Goal: Task Accomplishment & Management: Complete application form

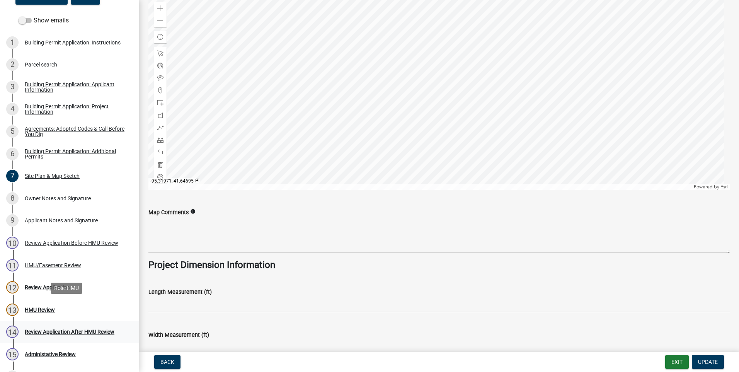
scroll to position [116, 0]
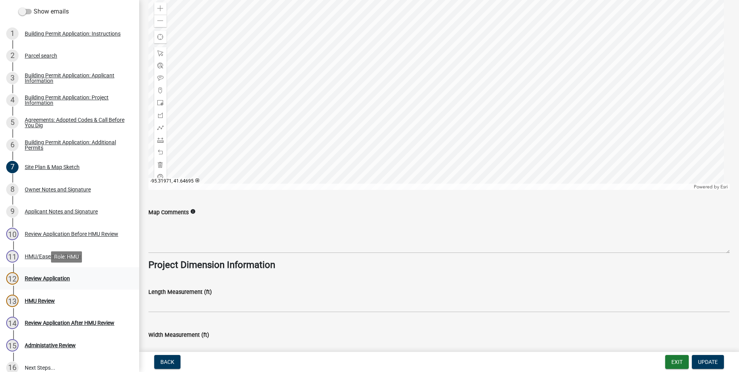
click at [32, 278] on div "Review Application" at bounding box center [47, 277] width 45 height 5
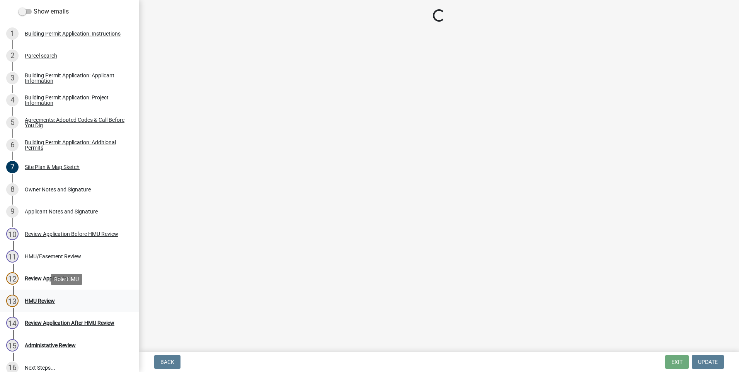
click at [26, 302] on div "HMU Review" at bounding box center [40, 300] width 30 height 5
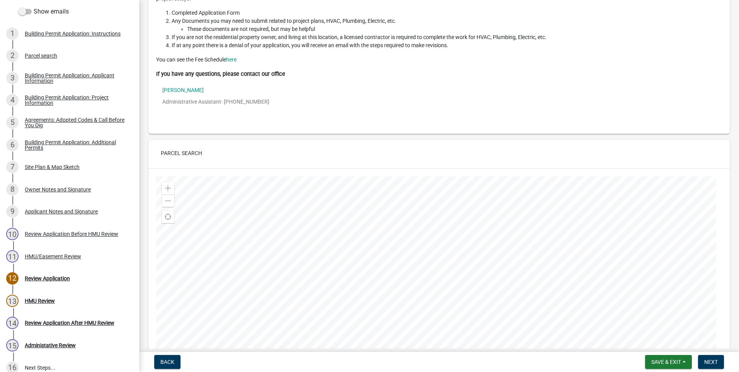
scroll to position [116, 0]
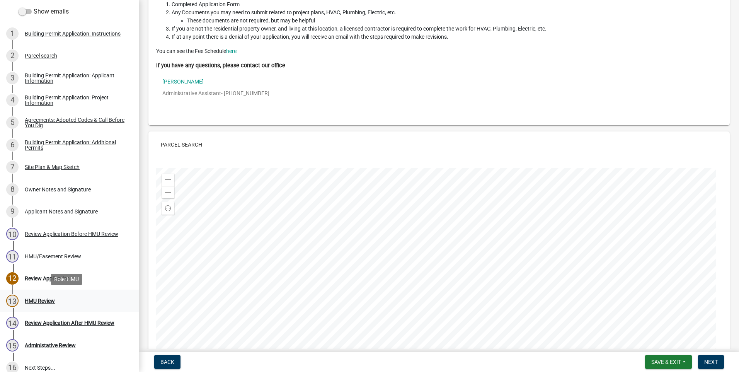
click at [29, 300] on div "HMU Review" at bounding box center [40, 300] width 30 height 5
click at [48, 302] on div "HMU Review" at bounding box center [40, 300] width 30 height 5
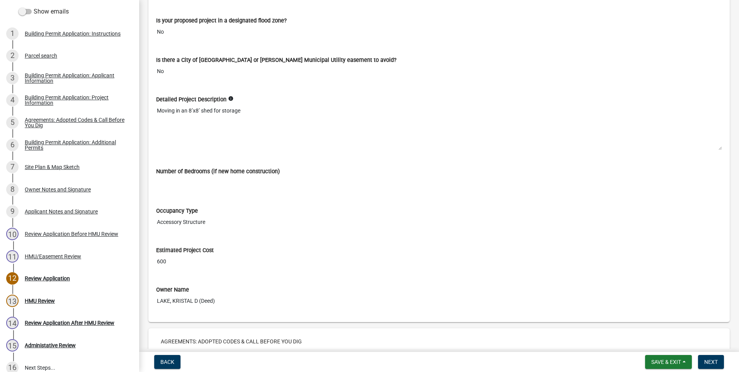
scroll to position [1082, 0]
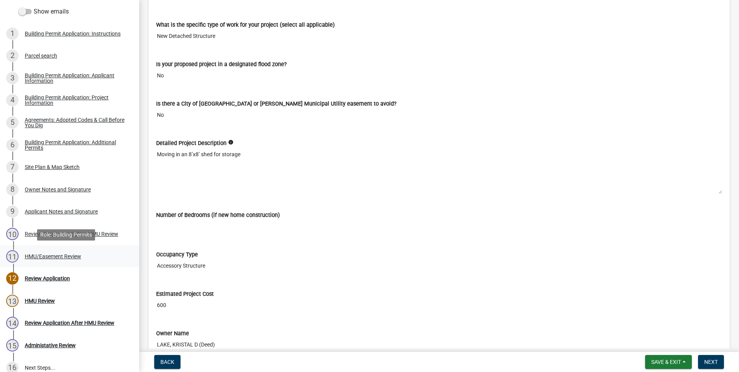
click at [32, 255] on div "HMU/Easement Review" at bounding box center [53, 255] width 56 height 5
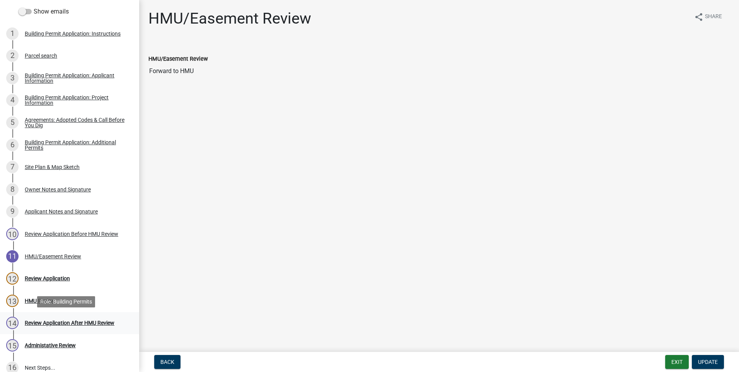
click at [39, 321] on div "Review Application After HMU Review" at bounding box center [70, 322] width 90 height 5
click at [44, 277] on div "Review Application" at bounding box center [47, 277] width 45 height 5
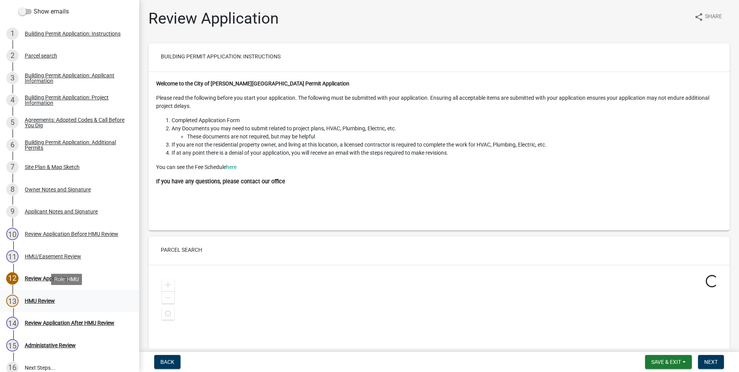
click at [34, 302] on div "HMU Review" at bounding box center [40, 300] width 30 height 5
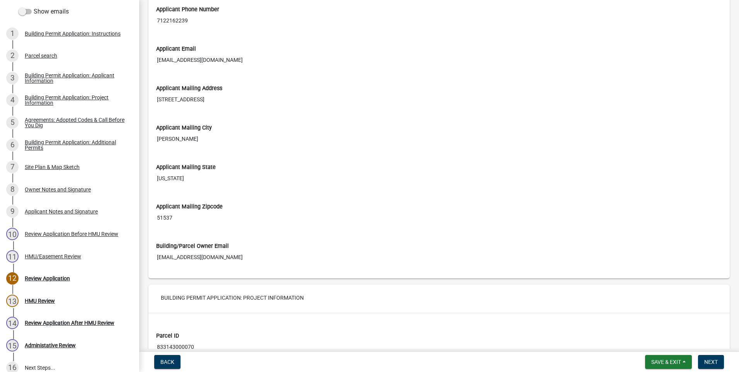
scroll to position [502, 0]
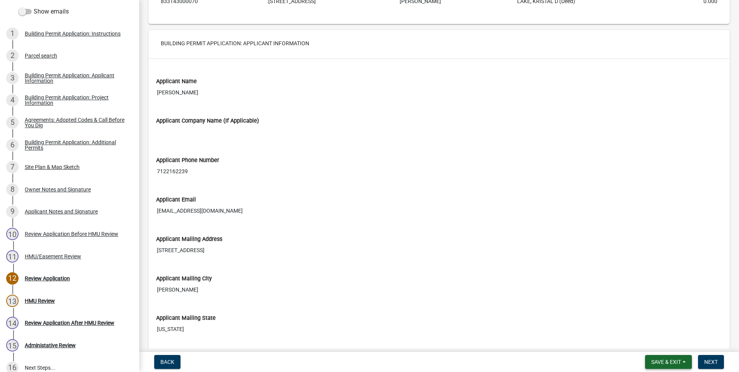
click at [653, 362] on span "Save & Exit" at bounding box center [666, 361] width 30 height 6
click at [645, 324] on button "Save" at bounding box center [661, 323] width 62 height 19
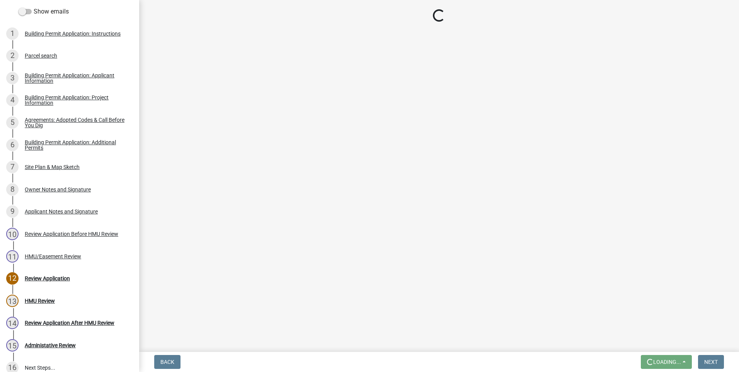
scroll to position [0, 0]
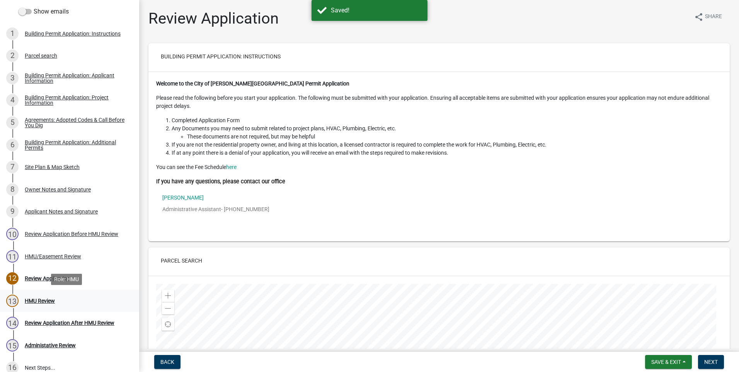
click at [39, 298] on div "HMU Review" at bounding box center [40, 300] width 30 height 5
click at [26, 301] on div "HMU Review" at bounding box center [40, 300] width 30 height 5
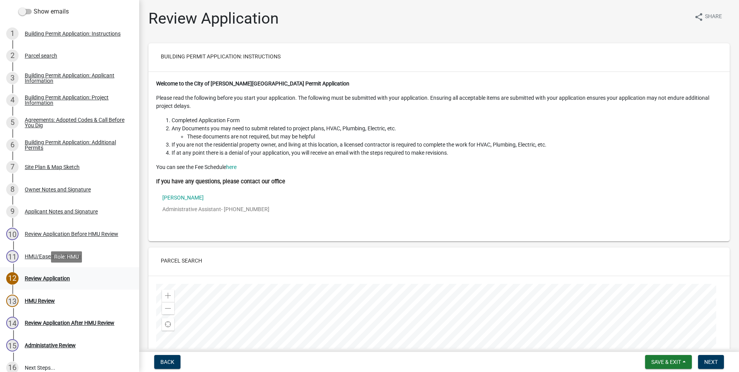
click at [31, 279] on div "Review Application" at bounding box center [47, 277] width 45 height 5
click at [32, 254] on div "HMU/Easement Review" at bounding box center [53, 255] width 56 height 5
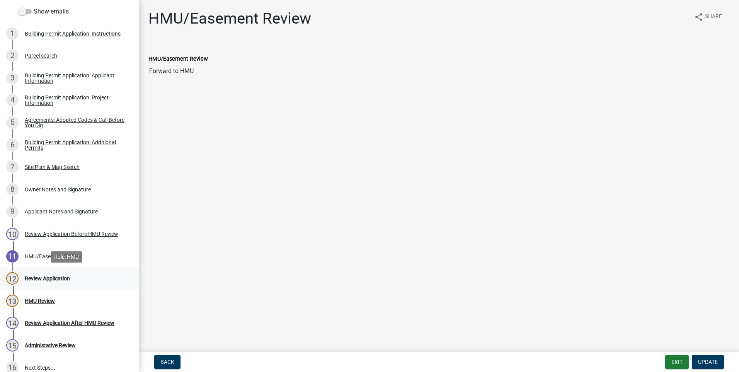
click at [32, 278] on div "Review Application" at bounding box center [47, 277] width 45 height 5
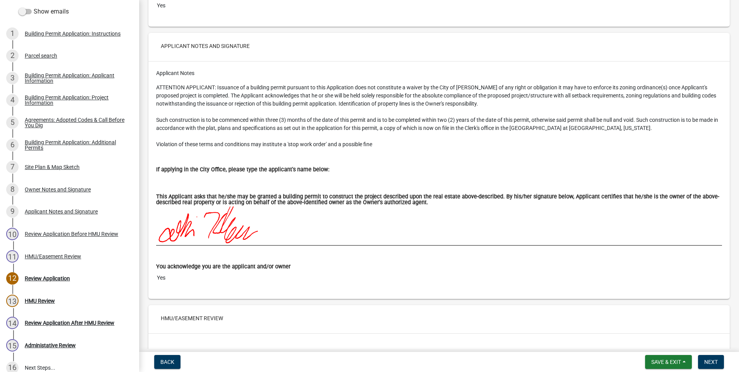
scroll to position [4210, 0]
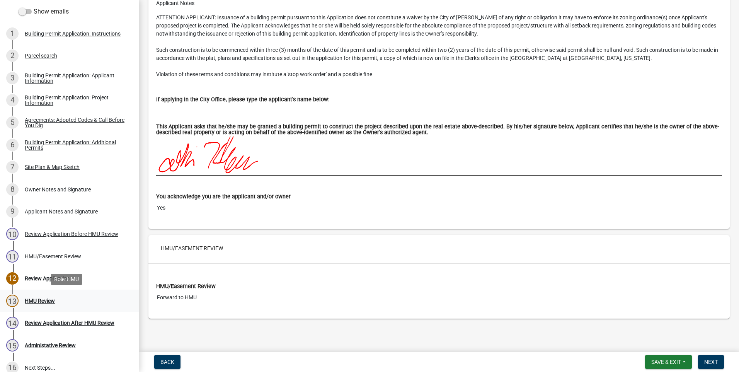
click at [30, 299] on div "HMU Review" at bounding box center [40, 300] width 30 height 5
click at [27, 300] on div "HMU Review" at bounding box center [40, 300] width 30 height 5
click at [7, 299] on div "13" at bounding box center [12, 300] width 12 height 12
click at [11, 299] on div "13" at bounding box center [12, 300] width 12 height 12
click at [12, 325] on div "14" at bounding box center [12, 322] width 12 height 12
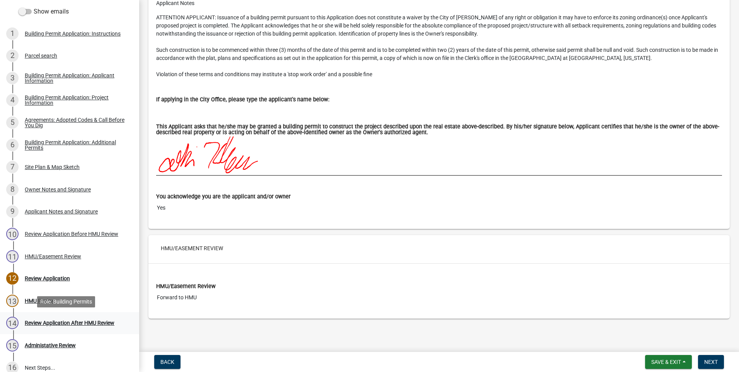
click at [31, 323] on div "Review Application After HMU Review" at bounding box center [70, 322] width 90 height 5
click at [36, 343] on div "Administative Review" at bounding box center [50, 344] width 51 height 5
click at [34, 233] on div "Review Application Before HMU Review" at bounding box center [71, 233] width 93 height 5
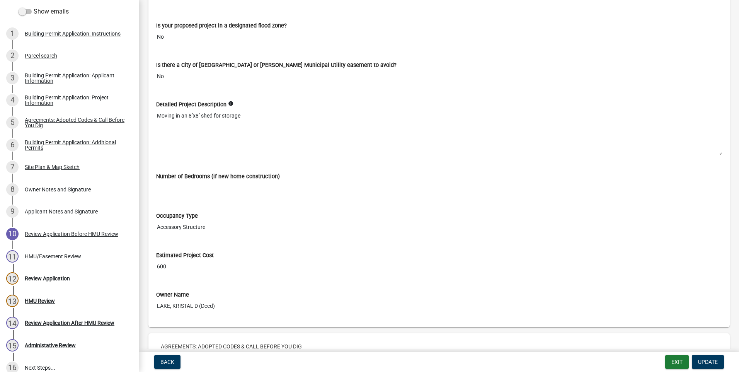
scroll to position [1159, 0]
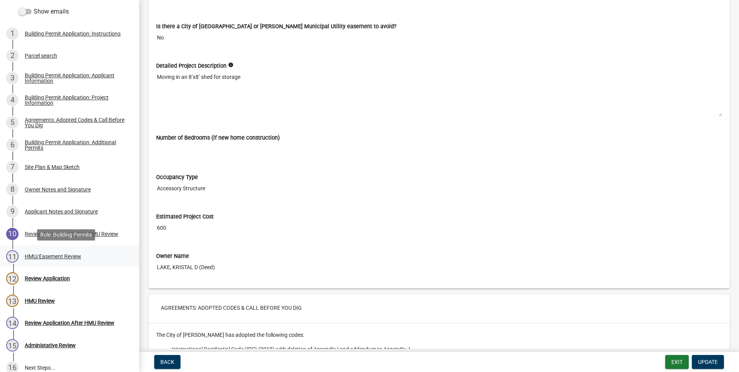
click at [32, 255] on div "HMU/Easement Review" at bounding box center [53, 255] width 56 height 5
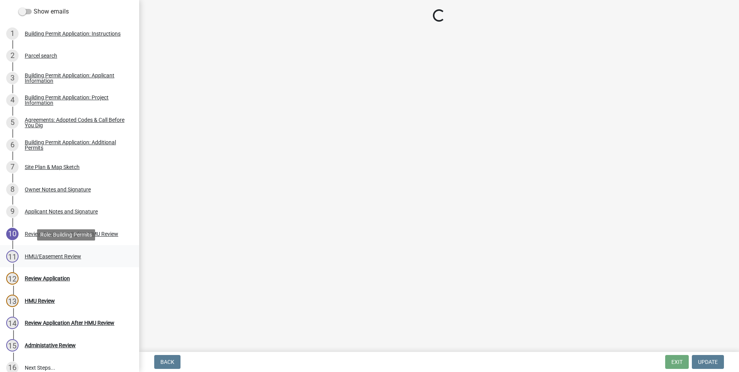
scroll to position [0, 0]
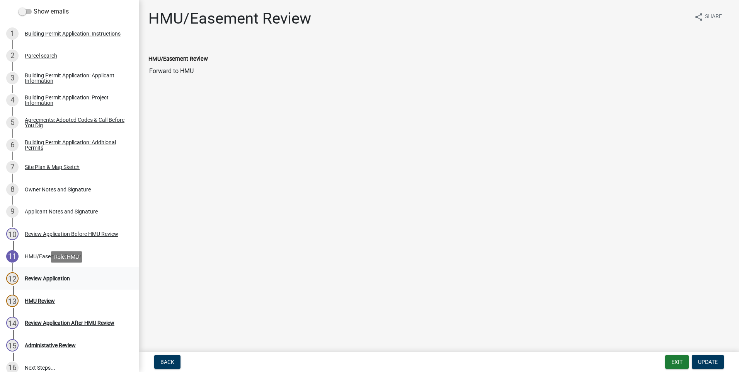
click at [31, 280] on div "Review Application" at bounding box center [47, 277] width 45 height 5
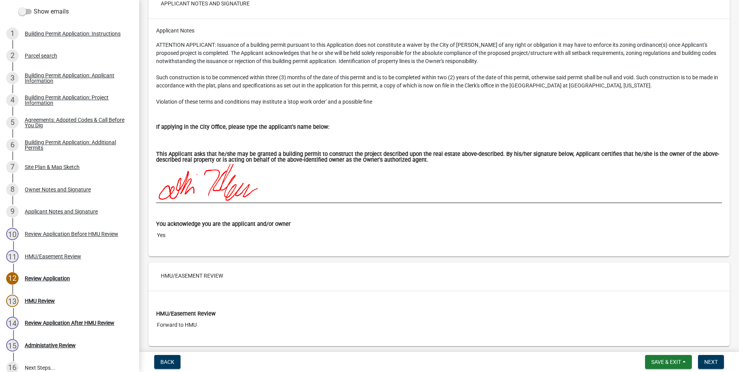
scroll to position [4210, 0]
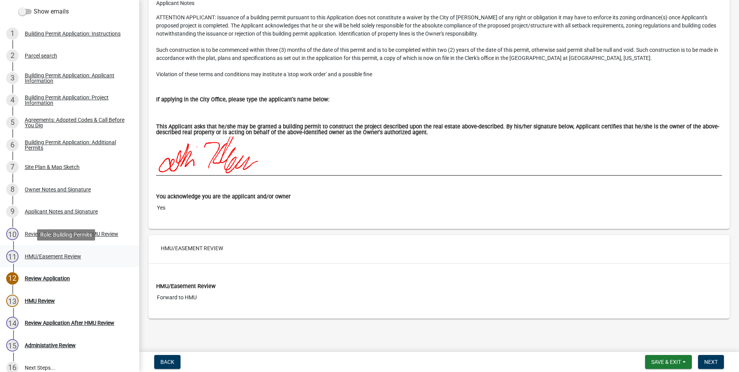
click at [33, 256] on div "HMU/Easement Review" at bounding box center [53, 255] width 56 height 5
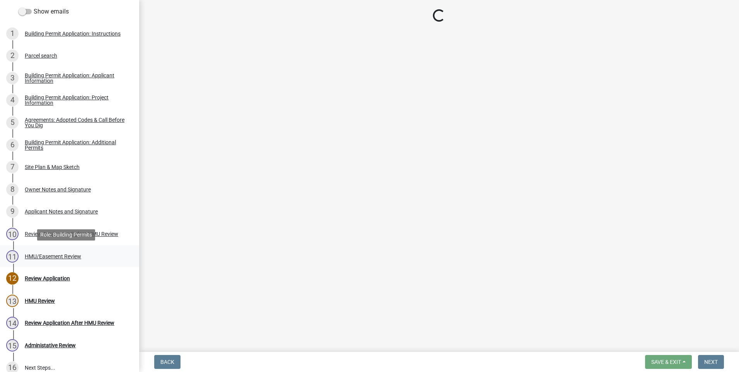
scroll to position [0, 0]
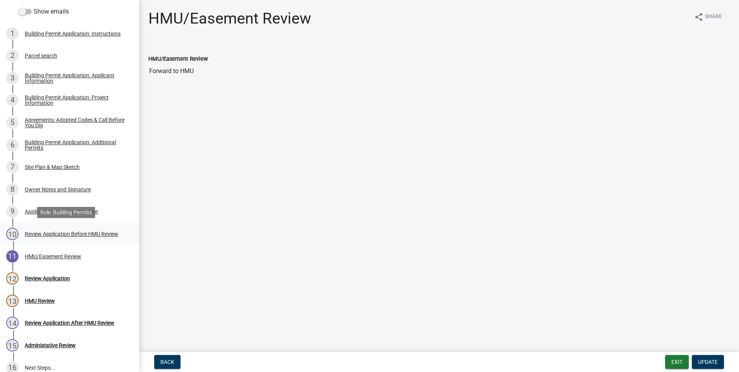
click at [32, 233] on div "Review Application Before HMU Review" at bounding box center [71, 233] width 93 height 5
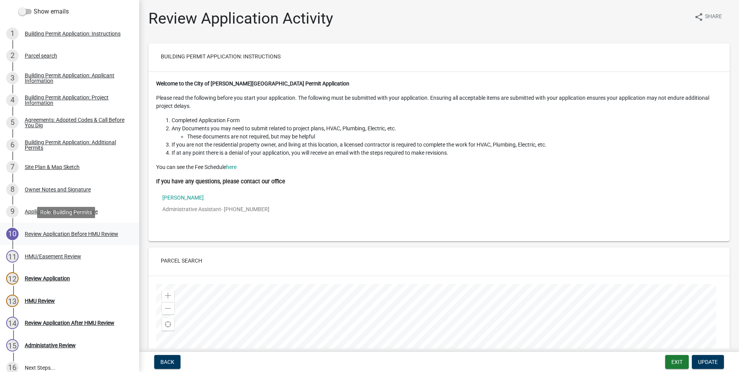
click at [36, 233] on div "Review Application Before HMU Review" at bounding box center [71, 233] width 93 height 5
